Goal: Task Accomplishment & Management: Complete application form

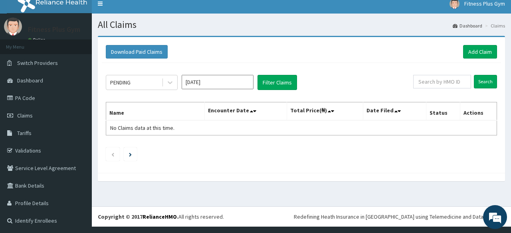
scroll to position [7, 0]
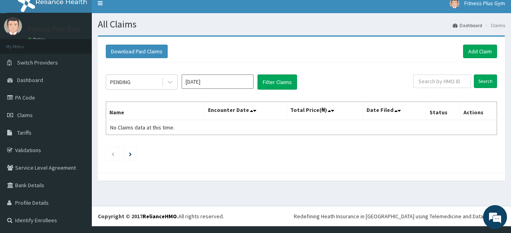
drag, startPoint x: 510, startPoint y: 94, endPoint x: 467, endPoint y: 134, distance: 59.3
drag, startPoint x: 467, startPoint y: 134, endPoint x: 495, endPoint y: 43, distance: 95.3
click at [499, 41] on div "Download Paid Claims Add Claim × Note you can only download claims within a max…" at bounding box center [301, 113] width 419 height 154
click at [485, 50] on link "Add Claim" at bounding box center [480, 52] width 34 height 14
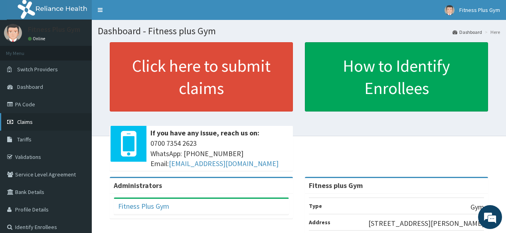
click at [11, 126] on link "Claims" at bounding box center [46, 122] width 92 height 18
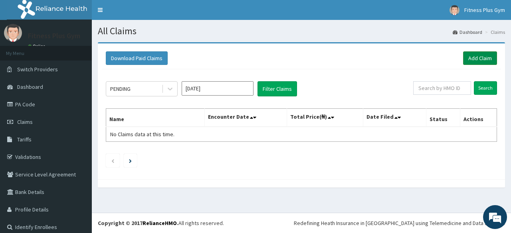
click at [488, 55] on link "Add Claim" at bounding box center [480, 58] width 34 height 14
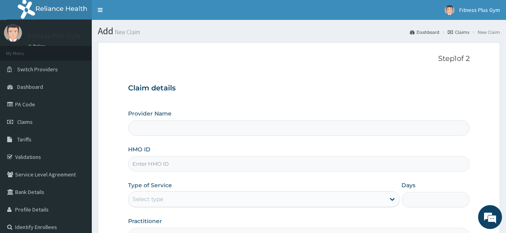
type input "Fitness plus Gym"
type input "1"
type input "Fitness plus Gym"
type input "1"
